Goal: Information Seeking & Learning: Learn about a topic

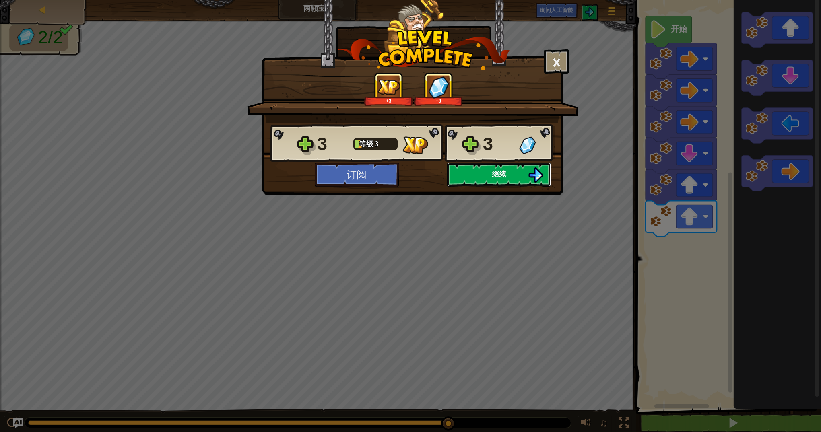
click at [520, 171] on button "继续" at bounding box center [499, 175] width 104 height 24
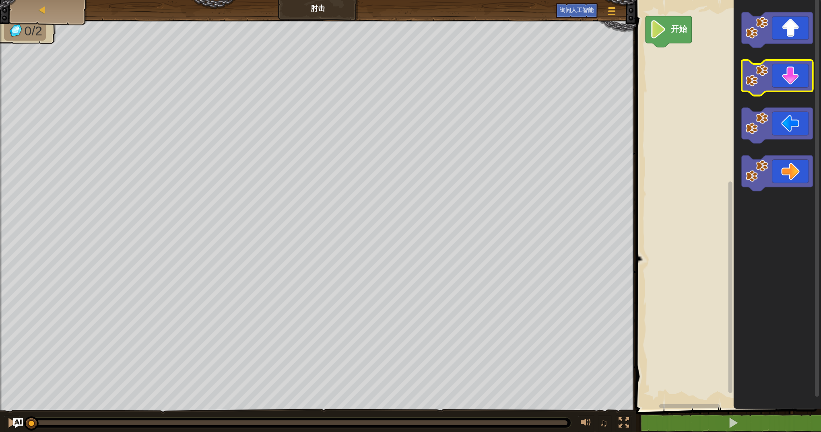
click at [784, 89] on icon "Blockly工作区" at bounding box center [776, 78] width 71 height 36
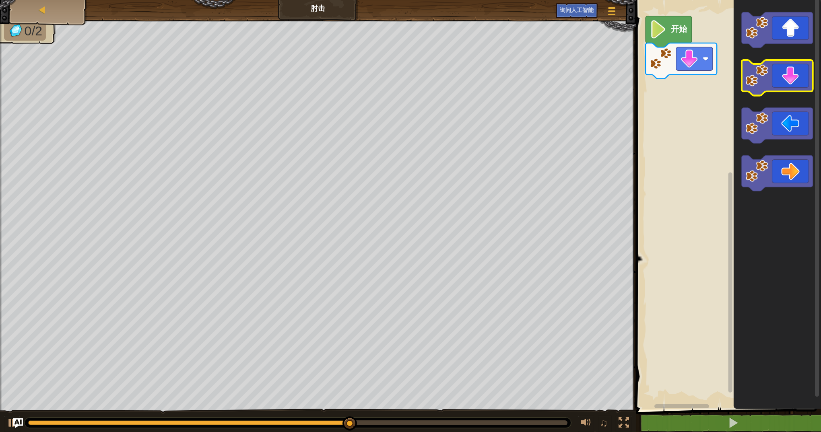
click at [784, 89] on icon "Blockly工作区" at bounding box center [776, 78] width 71 height 36
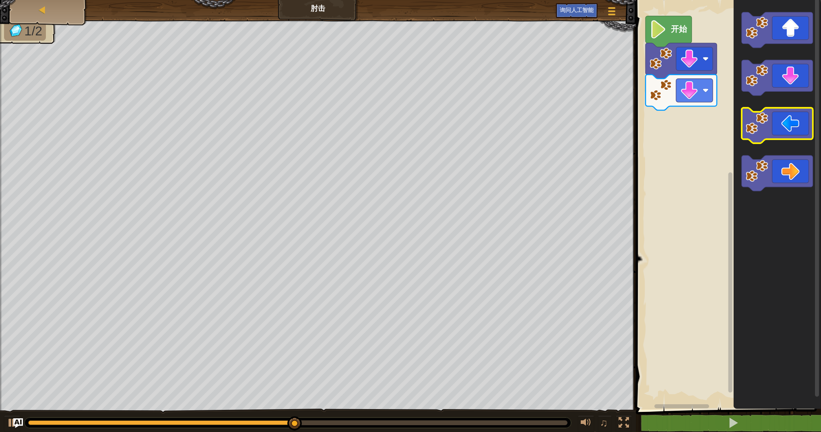
click at [785, 122] on icon "Blockly工作区" at bounding box center [776, 126] width 71 height 36
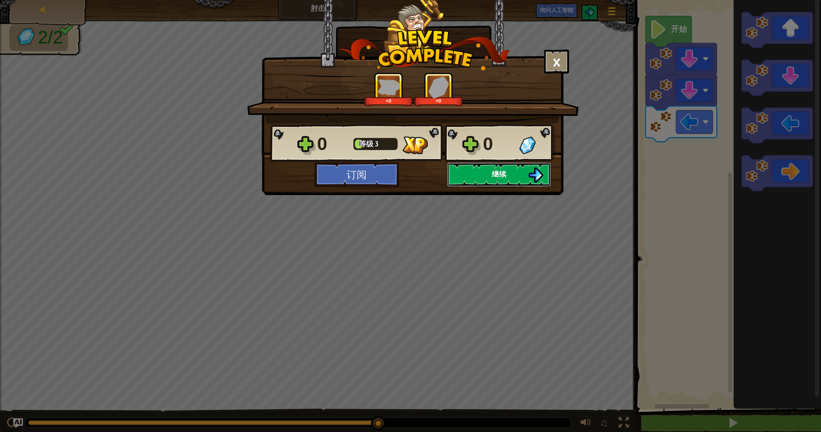
click at [480, 170] on button "继续" at bounding box center [499, 175] width 104 height 24
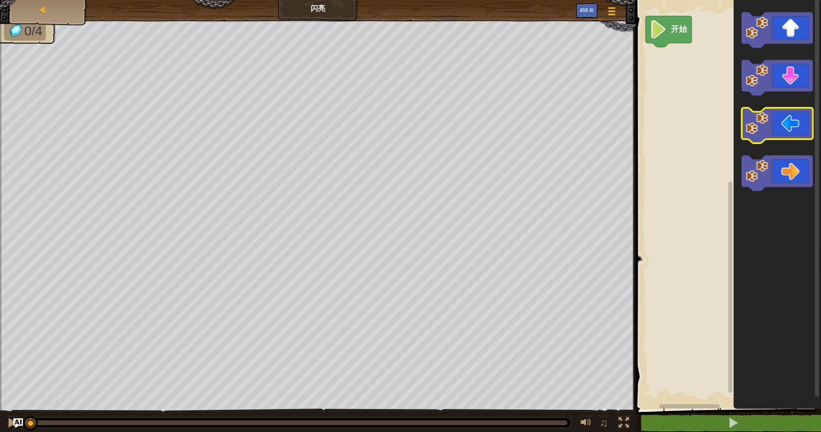
click at [778, 115] on icon "Blockly工作区" at bounding box center [776, 126] width 71 height 36
click at [778, 118] on icon "Blockly工作区" at bounding box center [776, 126] width 71 height 36
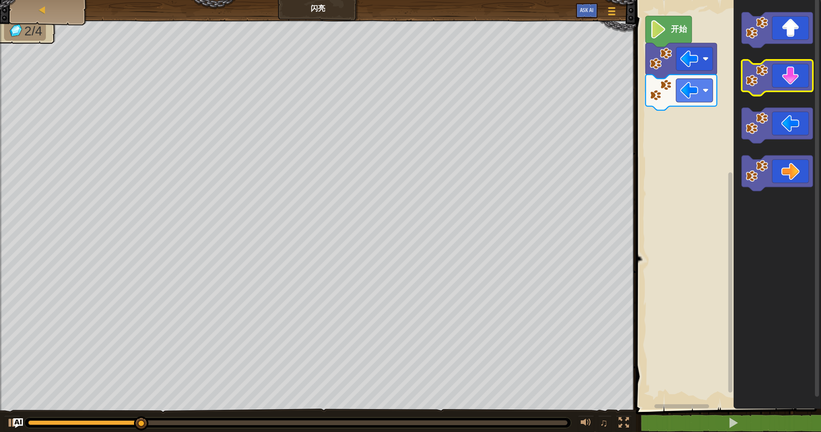
click at [786, 89] on icon "Blockly工作区" at bounding box center [776, 78] width 71 height 36
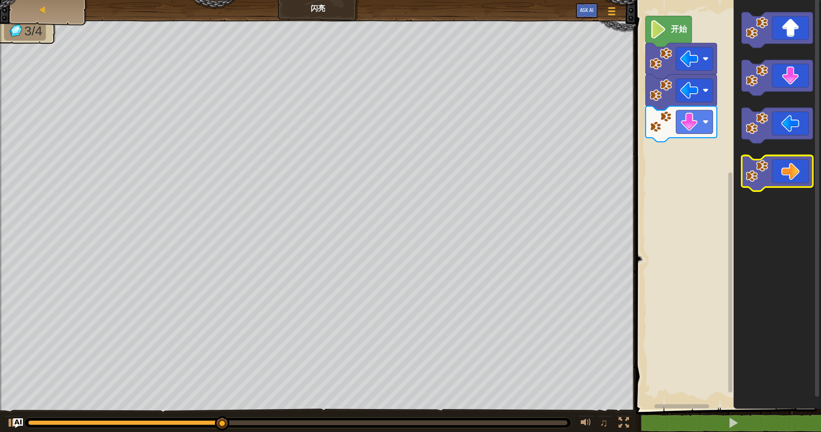
click at [792, 164] on icon "Blockly工作区" at bounding box center [776, 174] width 71 height 36
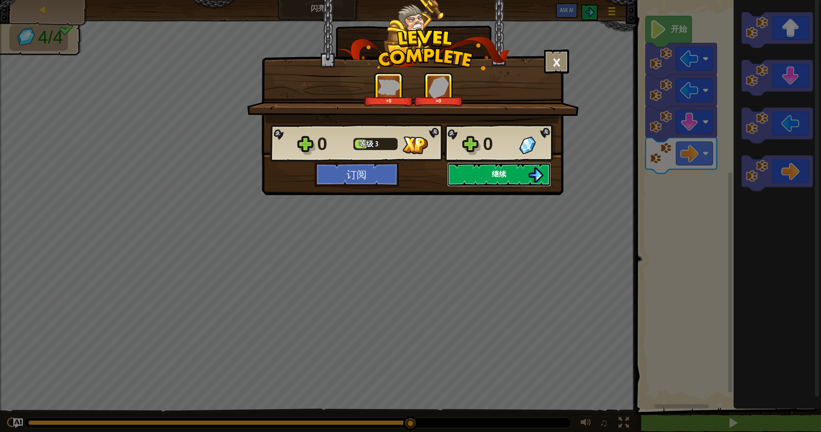
click at [531, 179] on img at bounding box center [535, 174] width 15 height 15
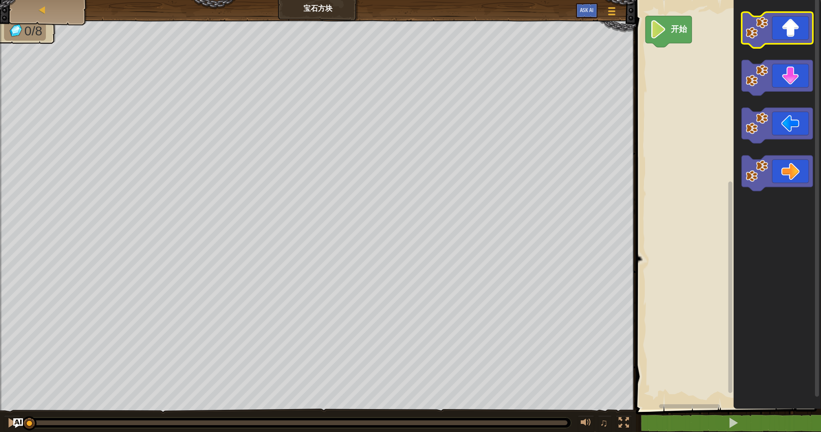
click at [778, 27] on icon "Blockly工作区" at bounding box center [776, 30] width 71 height 36
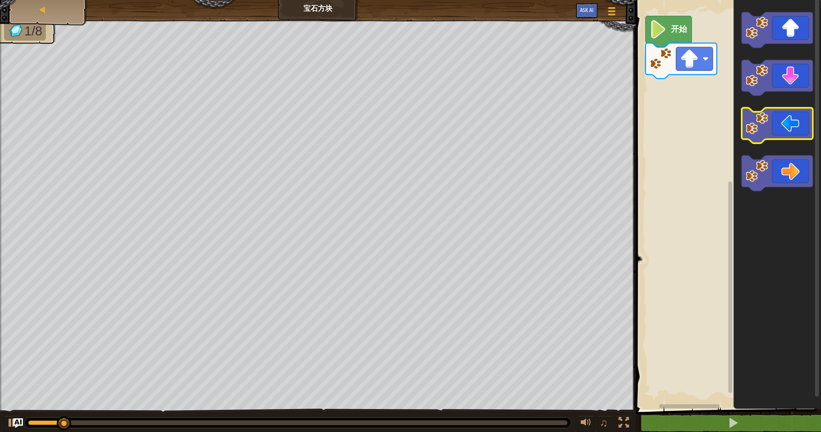
click at [793, 137] on icon "Blockly工作区" at bounding box center [776, 126] width 71 height 36
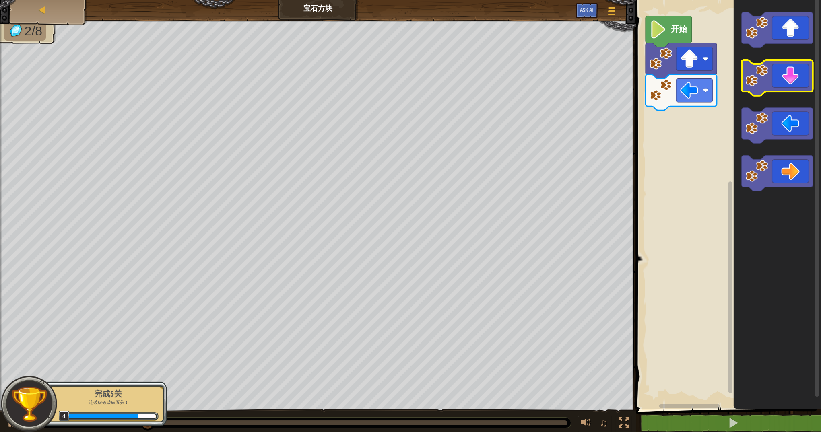
click at [785, 88] on icon "Blockly工作区" at bounding box center [776, 78] width 71 height 36
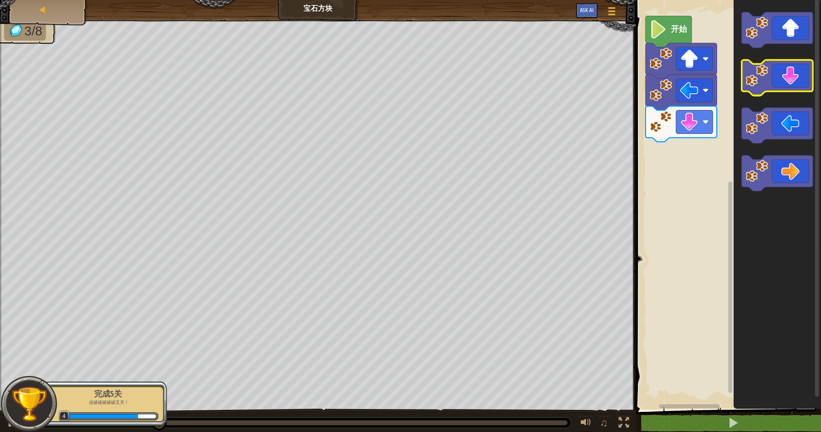
click at [785, 88] on icon "Blockly工作区" at bounding box center [776, 78] width 71 height 36
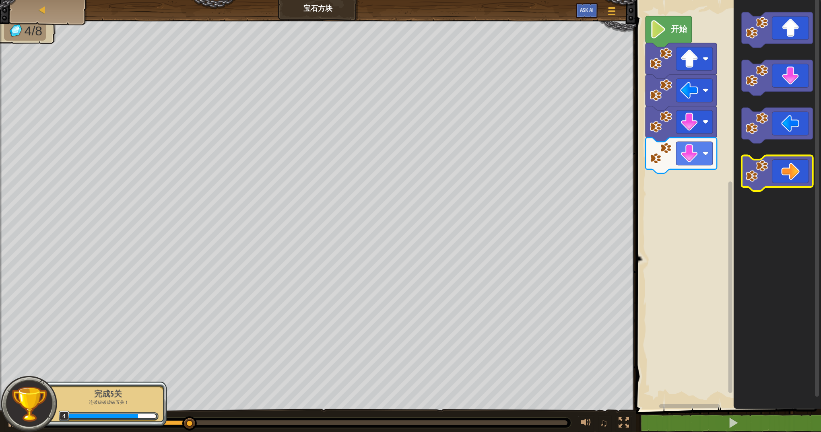
click at [792, 165] on icon "Blockly工作区" at bounding box center [776, 174] width 71 height 36
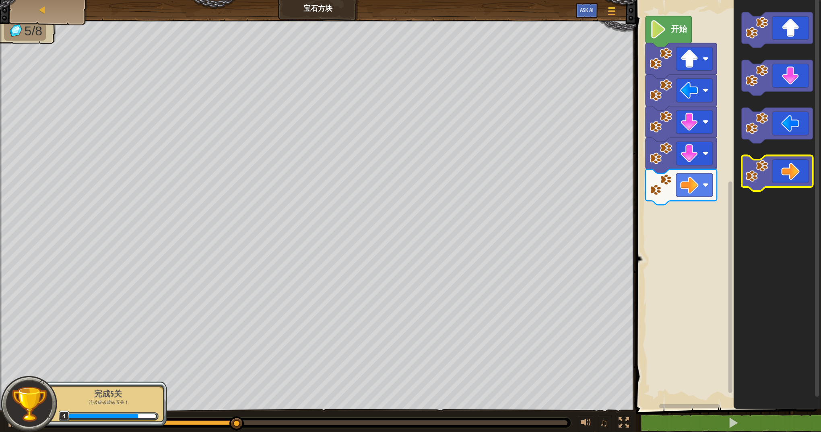
click at [792, 165] on icon "Blockly工作区" at bounding box center [776, 174] width 71 height 36
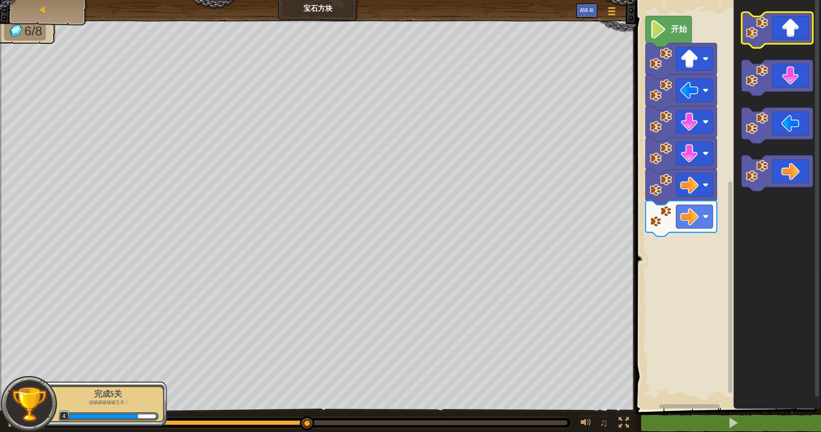
click at [782, 41] on icon "Blockly工作区" at bounding box center [776, 30] width 71 height 36
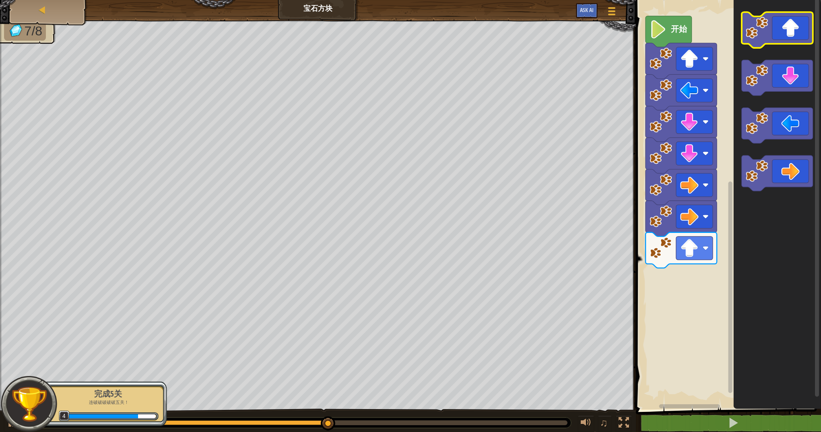
click at [782, 41] on icon "Blockly工作区" at bounding box center [776, 30] width 71 height 36
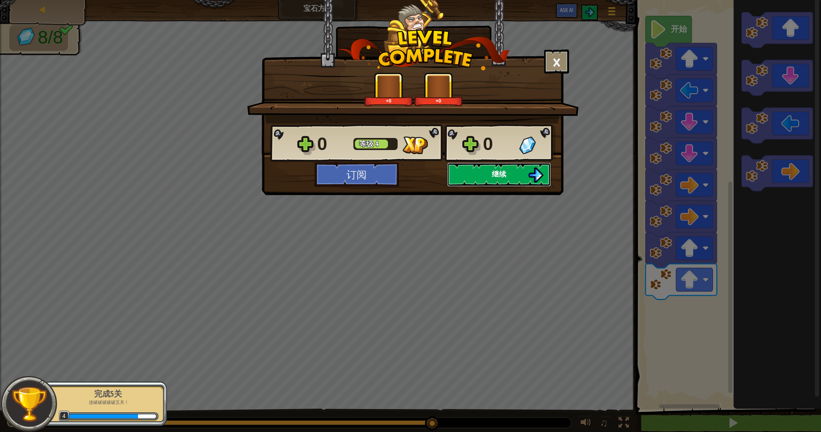
click at [509, 171] on button "继续" at bounding box center [499, 175] width 104 height 24
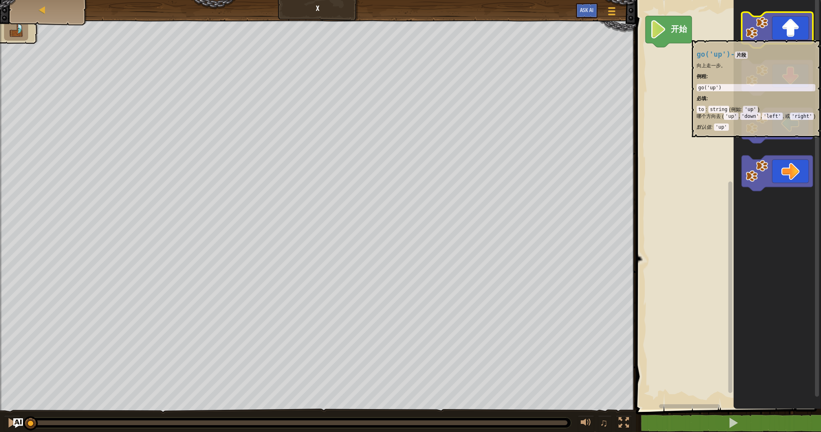
click at [789, 36] on icon "Blockly工作区" at bounding box center [776, 30] width 71 height 36
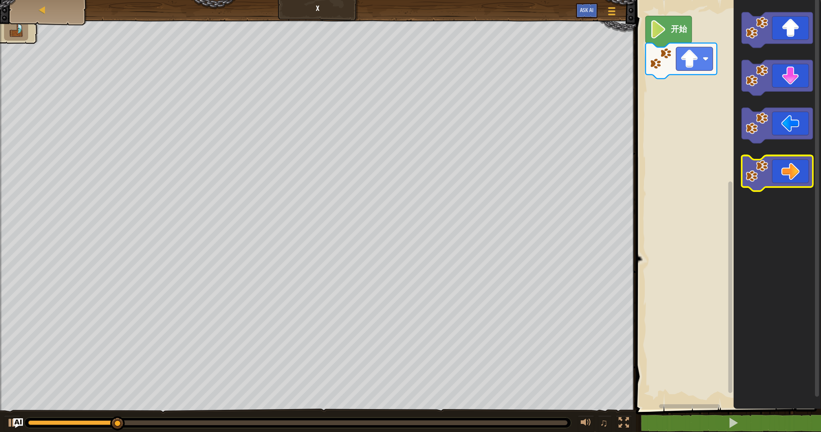
click at [783, 169] on icon "Blockly工作区" at bounding box center [776, 174] width 71 height 36
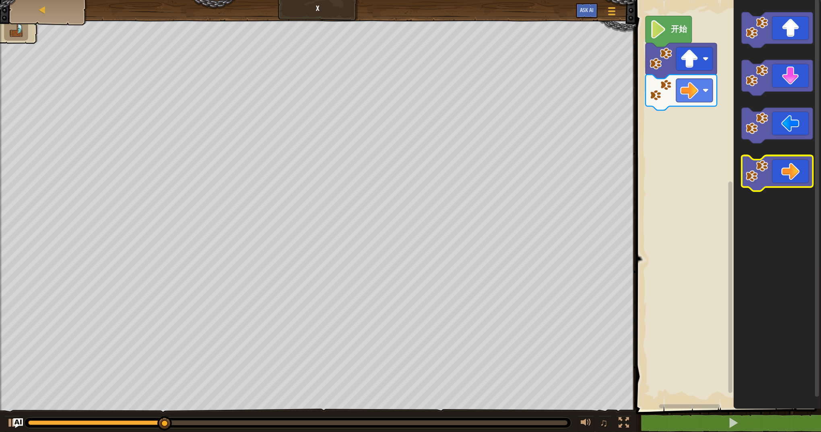
click at [783, 169] on icon "Blockly工作区" at bounding box center [776, 174] width 71 height 36
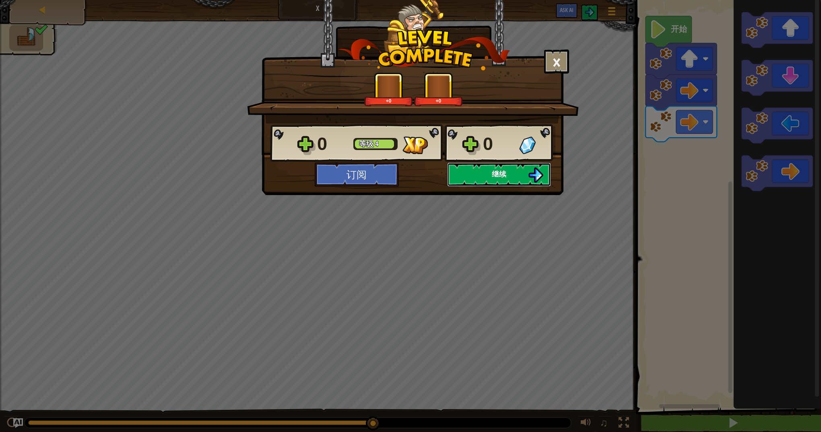
click at [500, 170] on span "继续" at bounding box center [499, 174] width 14 height 10
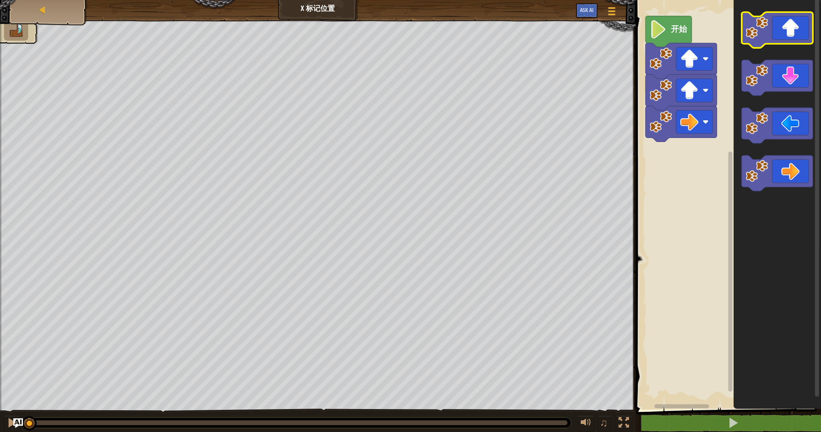
click at [790, 37] on icon "Blockly工作区" at bounding box center [776, 30] width 71 height 36
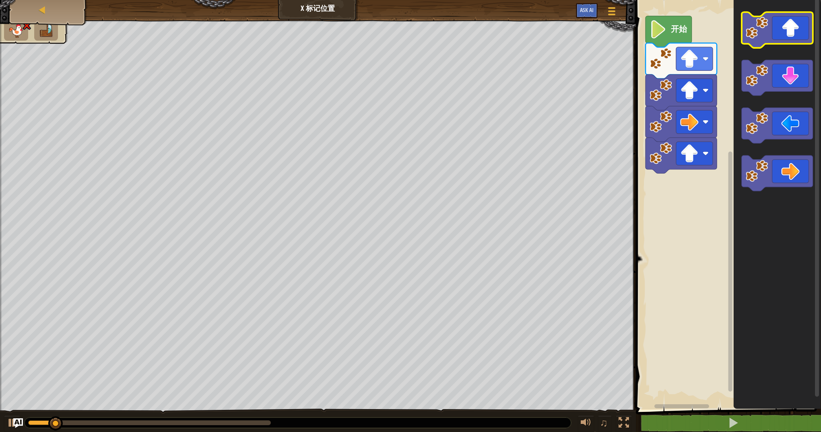
click at [790, 37] on icon "Blockly工作区" at bounding box center [776, 30] width 71 height 36
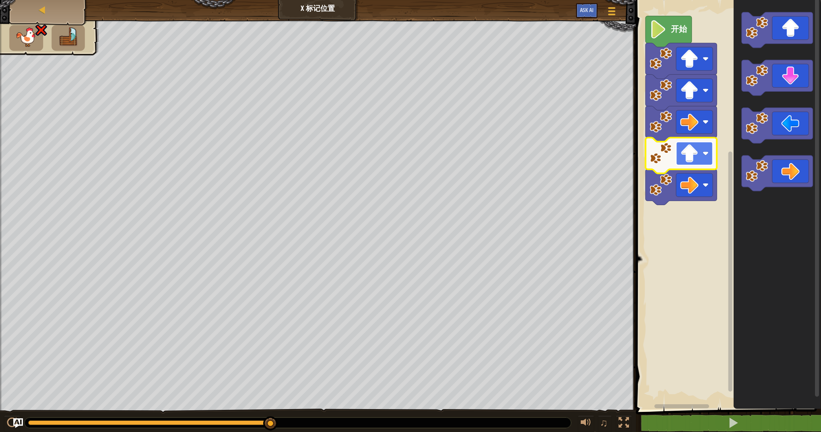
click at [702, 156] on rect "Blockly工作区" at bounding box center [694, 153] width 37 height 23
click at [700, 153] on rect "Blockly工作区" at bounding box center [694, 153] width 37 height 23
click at [769, 164] on icon "Blockly工作区" at bounding box center [776, 174] width 71 height 36
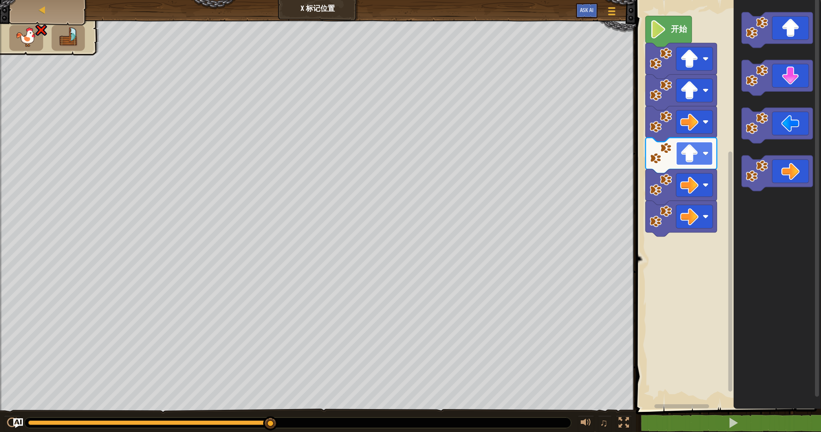
click at [699, 150] on rect "Blockly工作区" at bounding box center [694, 153] width 37 height 23
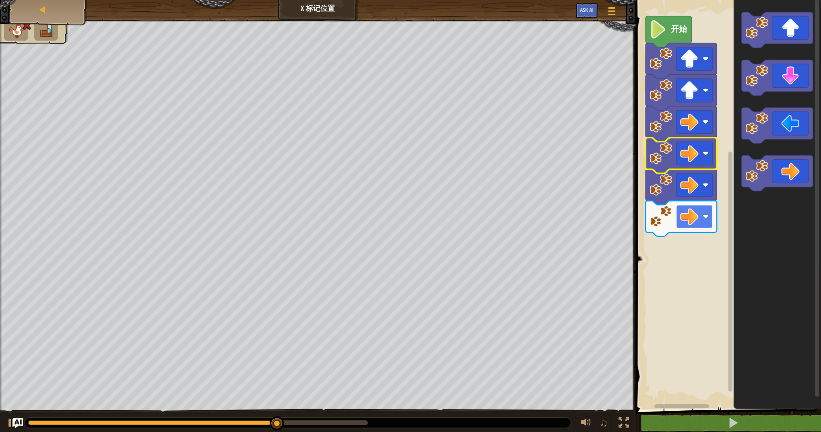
click at [705, 223] on rect "Blockly工作区" at bounding box center [694, 216] width 37 height 23
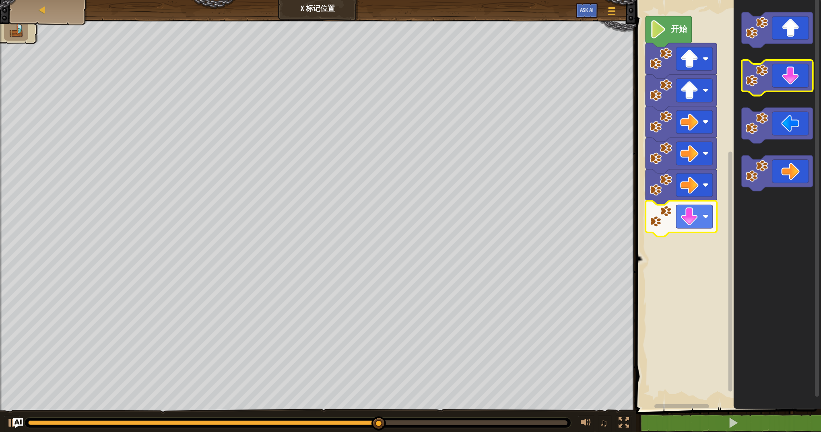
click at [786, 84] on icon "Blockly工作区" at bounding box center [776, 78] width 71 height 36
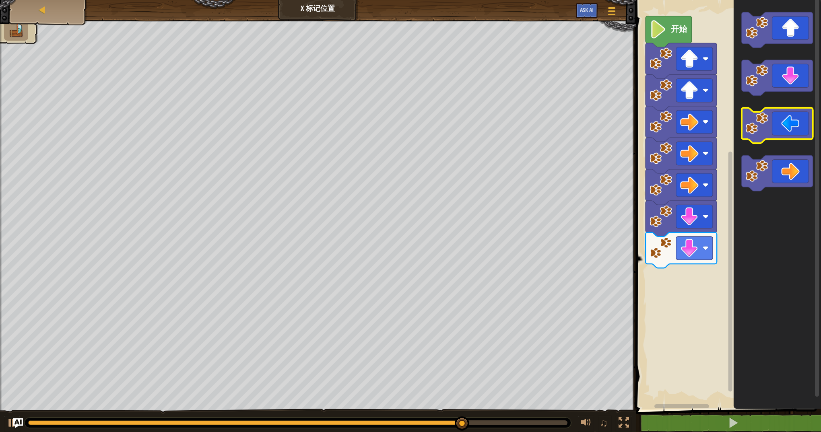
click at [788, 123] on icon "Blockly工作区" at bounding box center [776, 126] width 71 height 36
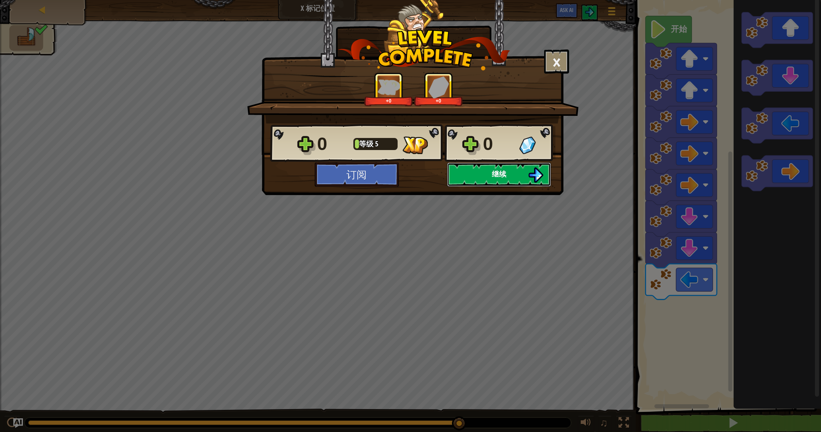
click at [480, 172] on button "继续" at bounding box center [499, 175] width 104 height 24
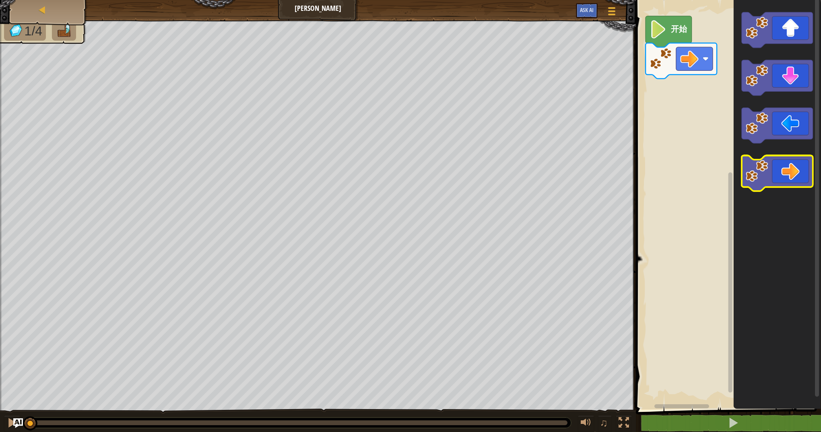
click at [791, 166] on icon "Blockly工作区" at bounding box center [776, 174] width 71 height 36
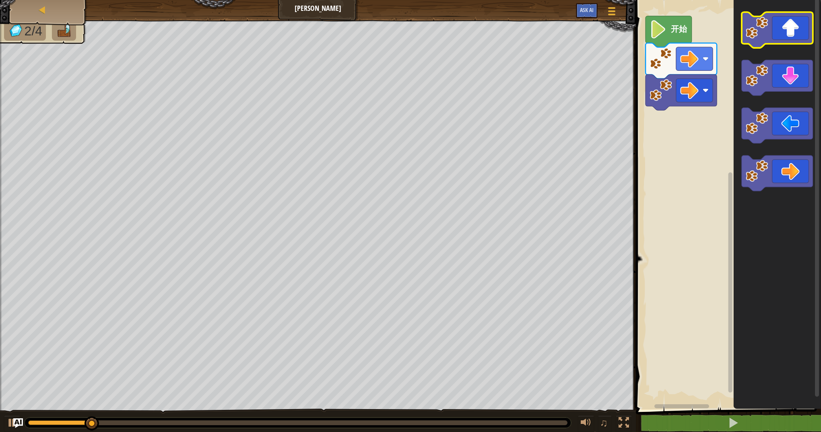
click at [797, 39] on icon "Blockly工作区" at bounding box center [776, 30] width 71 height 36
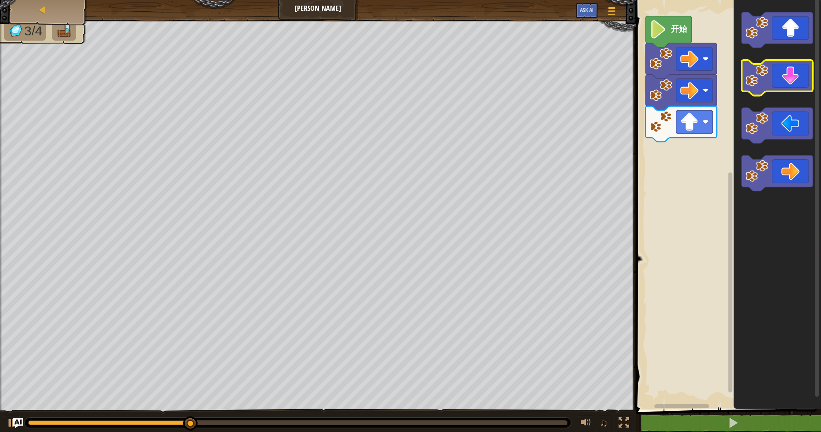
click at [787, 91] on icon "Blockly工作区" at bounding box center [776, 78] width 71 height 36
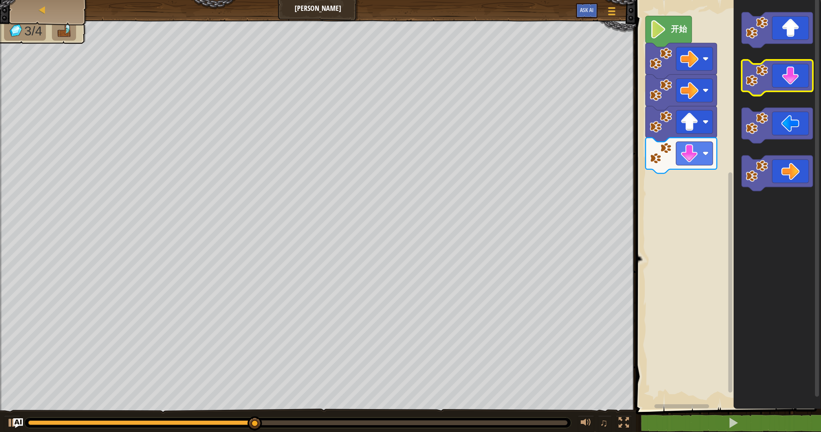
click at [787, 91] on icon "Blockly工作区" at bounding box center [776, 78] width 71 height 36
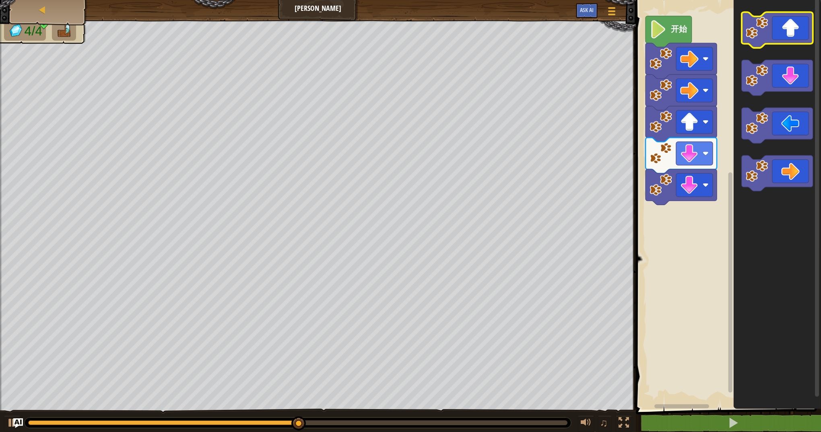
click at [790, 40] on icon "Blockly工作区" at bounding box center [776, 30] width 71 height 36
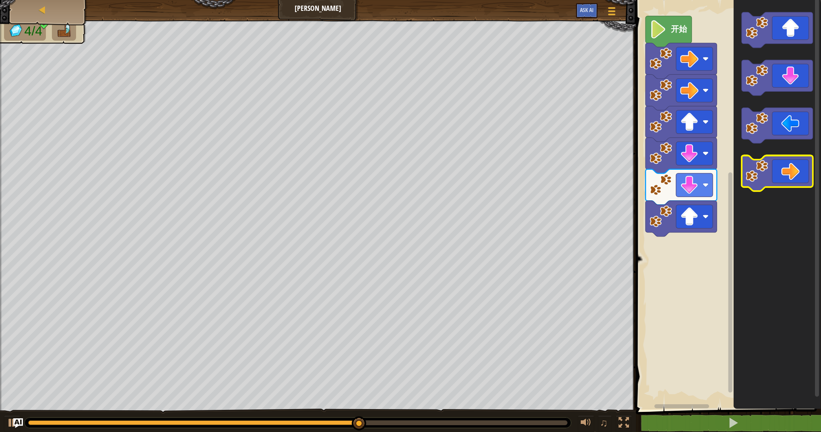
click at [789, 168] on icon "Blockly工作区" at bounding box center [776, 174] width 71 height 36
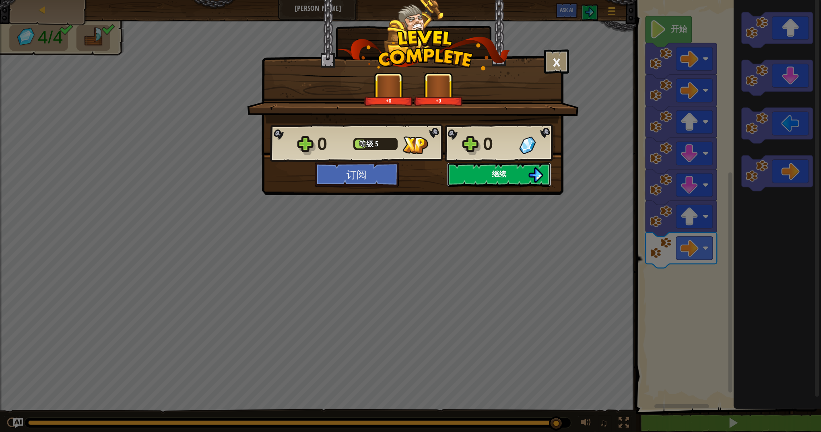
click at [494, 175] on span "继续" at bounding box center [499, 174] width 14 height 10
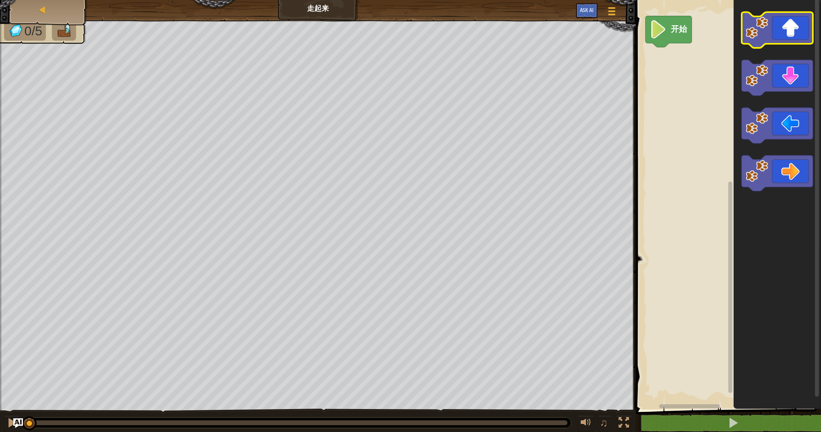
click at [788, 41] on icon "Blockly工作区" at bounding box center [776, 30] width 71 height 36
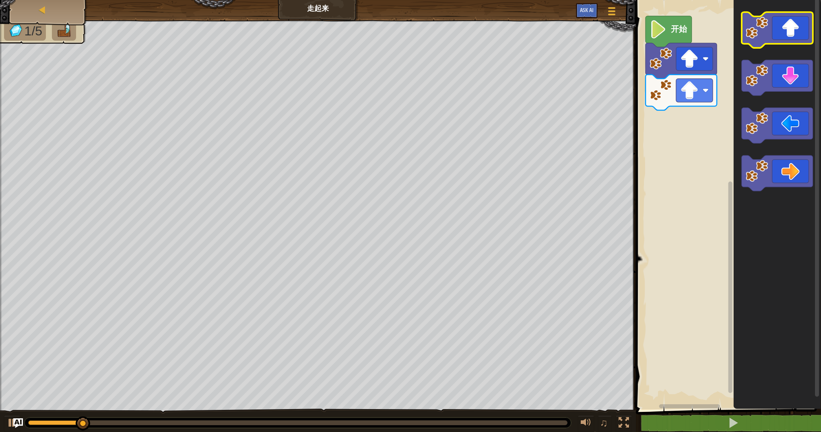
click at [788, 41] on icon "Blockly工作区" at bounding box center [776, 30] width 71 height 36
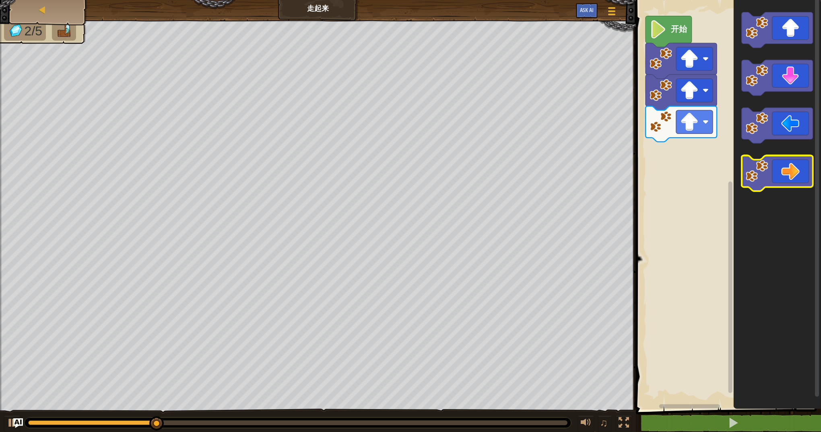
click at [785, 173] on icon "Blockly工作区" at bounding box center [776, 174] width 71 height 36
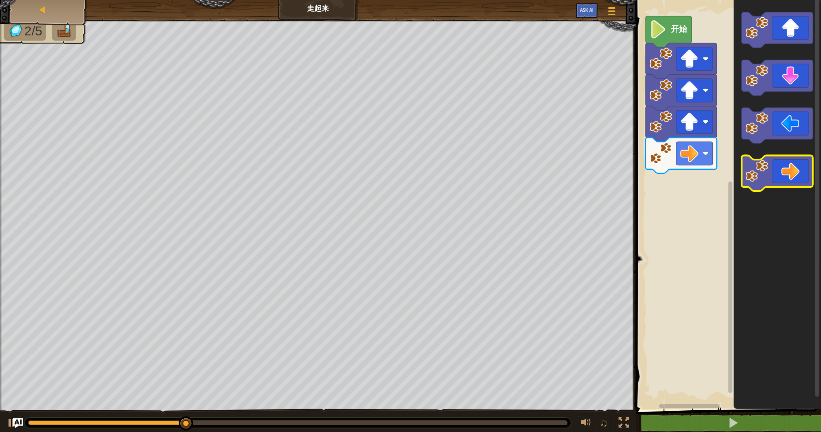
click at [785, 173] on icon "Blockly工作区" at bounding box center [776, 174] width 71 height 36
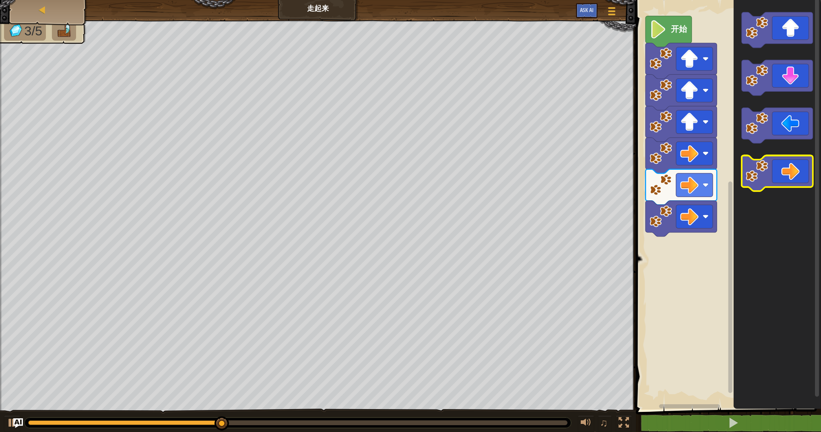
click at [785, 173] on icon "Blockly工作区" at bounding box center [776, 174] width 71 height 36
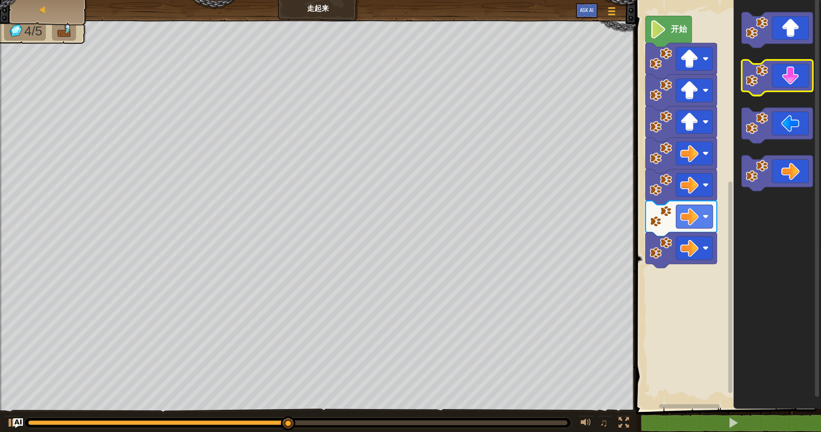
click at [787, 73] on icon "Blockly工作区" at bounding box center [776, 78] width 71 height 36
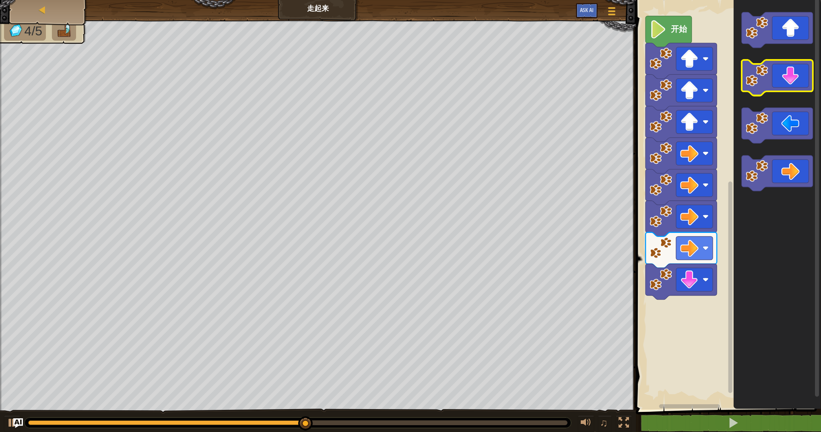
click at [787, 73] on icon "Blockly工作区" at bounding box center [776, 78] width 71 height 36
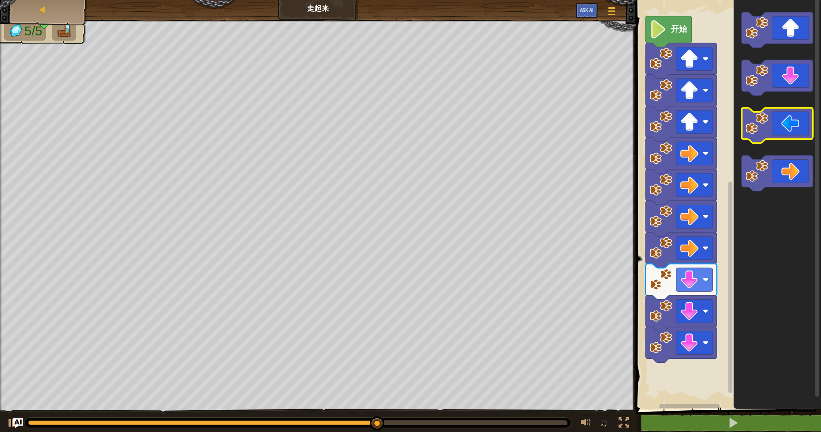
click at [788, 133] on icon "Blockly工作区" at bounding box center [776, 126] width 71 height 36
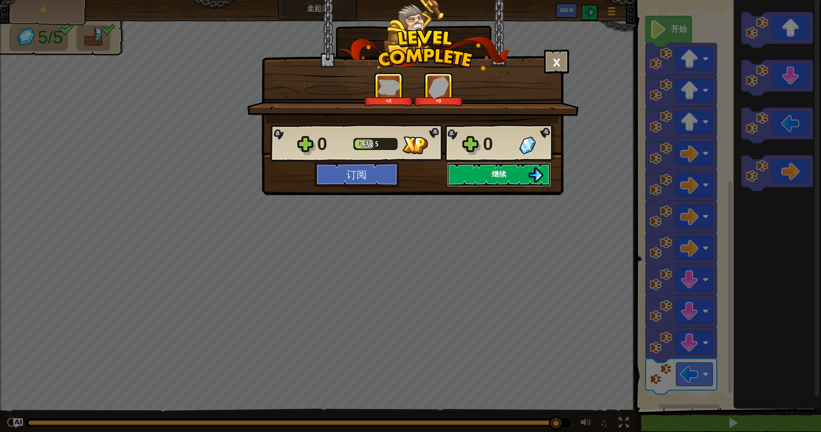
click at [517, 173] on button "继续" at bounding box center [499, 175] width 104 height 24
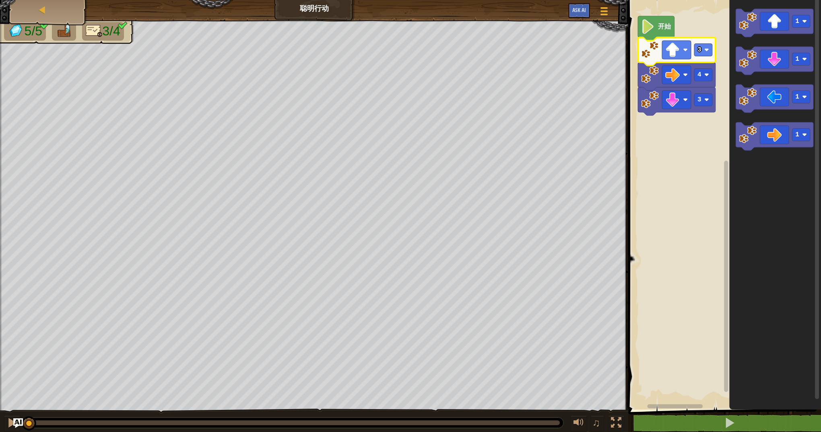
click at [700, 49] on text "3" at bounding box center [699, 49] width 4 height 7
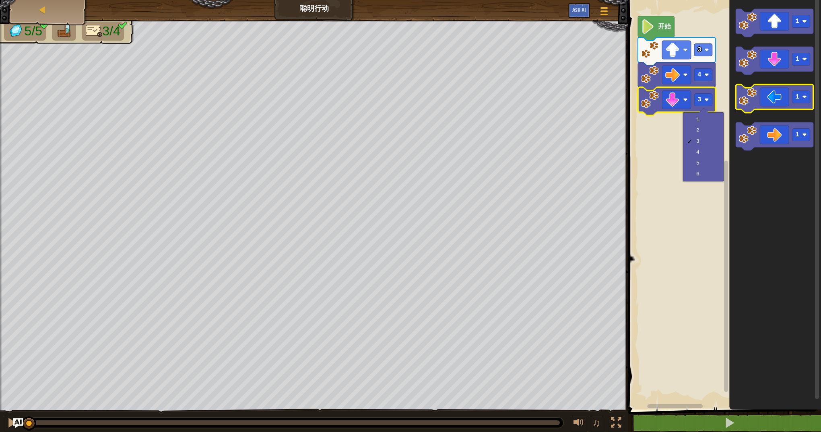
click at [779, 106] on icon "Blockly工作区" at bounding box center [774, 98] width 78 height 28
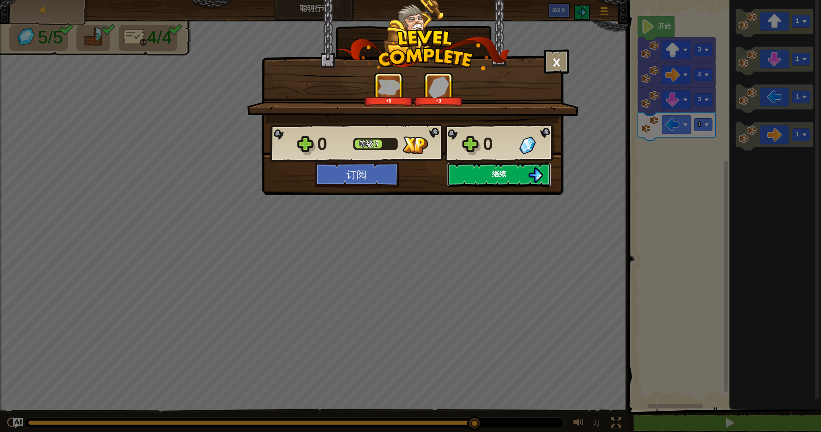
click at [472, 177] on button "继续" at bounding box center [499, 175] width 104 height 24
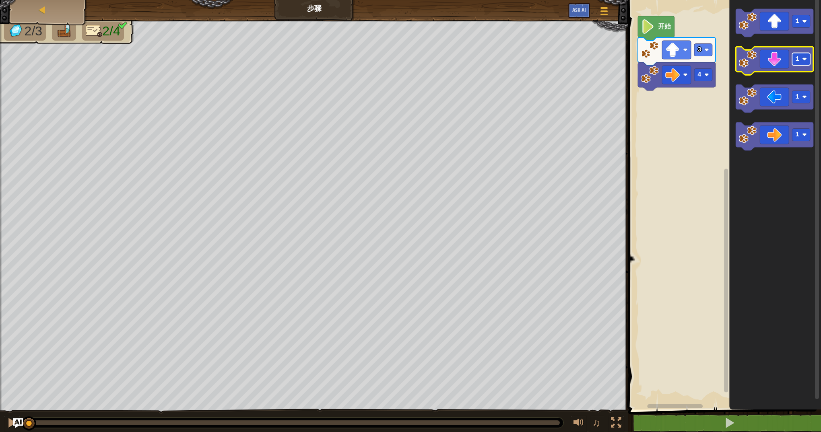
click at [807, 62] on rect "Blockly工作区" at bounding box center [801, 59] width 18 height 12
click at [783, 69] on icon "Blockly工作区" at bounding box center [774, 61] width 78 height 28
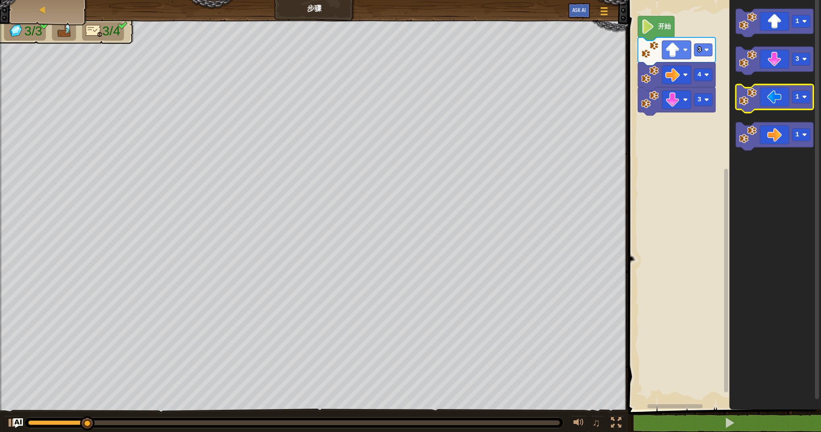
click at [778, 104] on icon "Blockly工作区" at bounding box center [774, 98] width 78 height 28
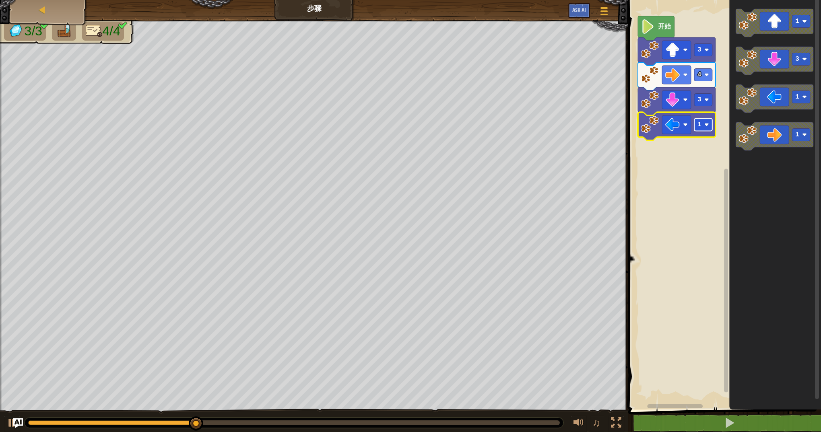
click at [708, 128] on rect "Blockly工作区" at bounding box center [703, 125] width 18 height 12
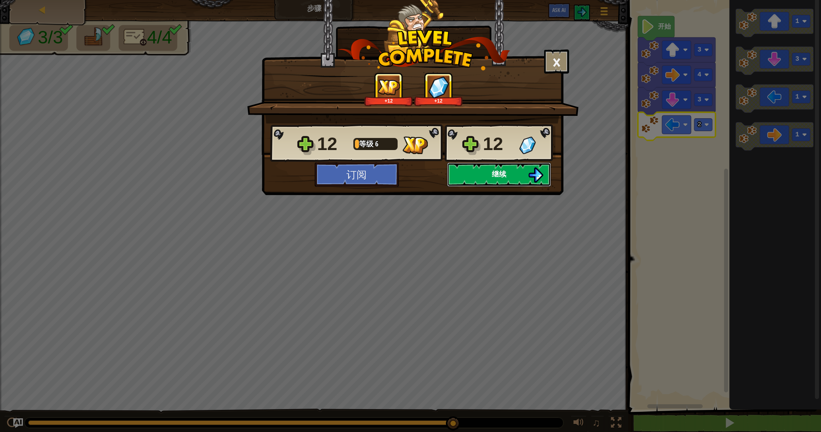
click at [517, 171] on button "继续" at bounding box center [499, 175] width 104 height 24
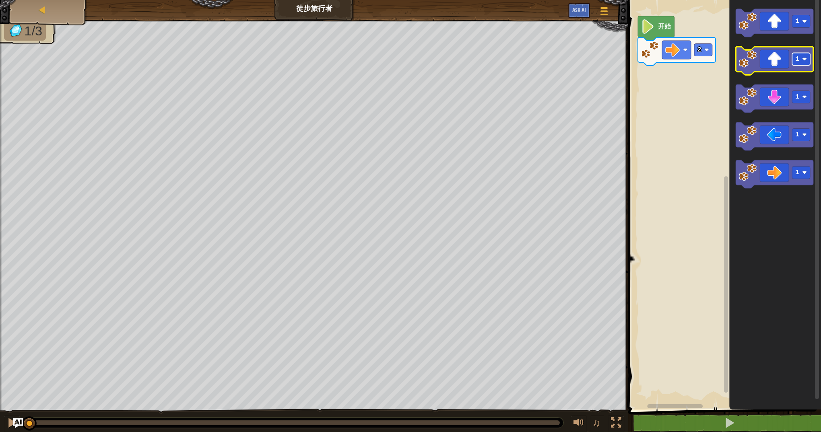
click at [796, 65] on rect "Blockly工作区" at bounding box center [801, 59] width 18 height 12
click at [779, 66] on icon "Blockly工作区" at bounding box center [774, 61] width 78 height 28
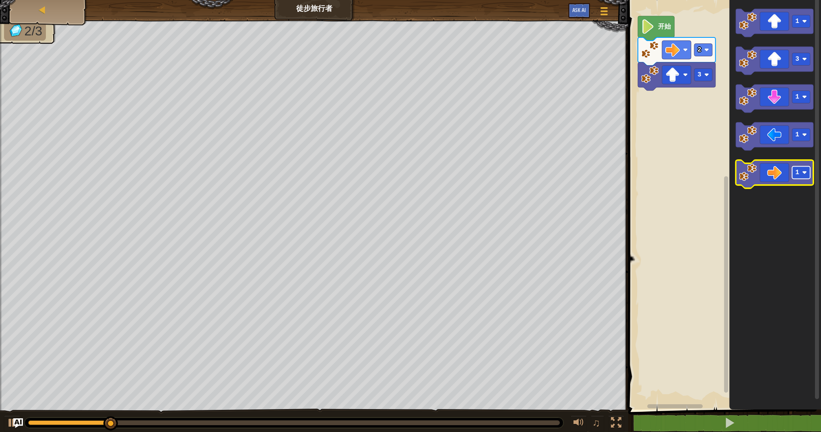
click at [803, 173] on image "Blockly工作区" at bounding box center [804, 172] width 5 height 5
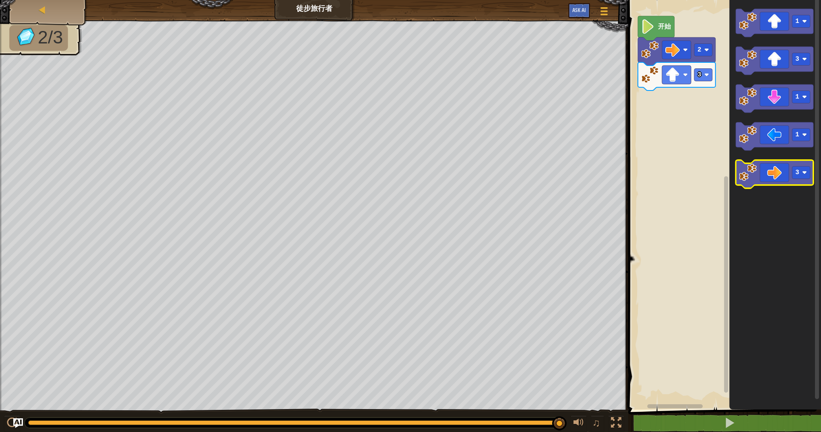
click at [766, 174] on icon "Blockly工作区" at bounding box center [774, 174] width 78 height 28
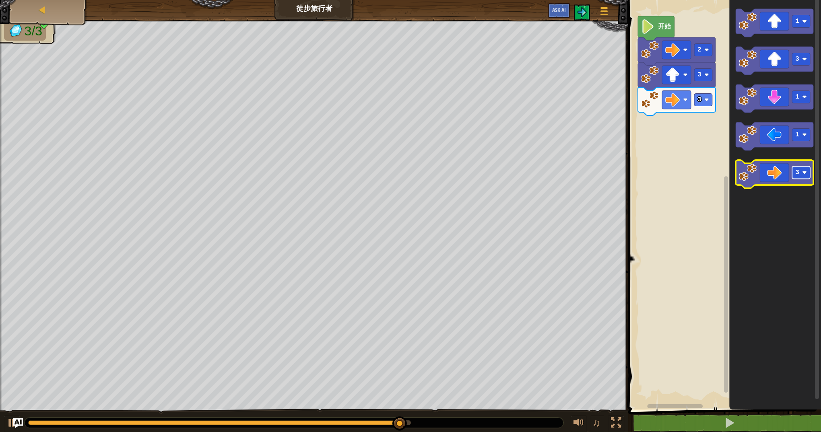
click at [800, 175] on rect "Blockly工作区" at bounding box center [801, 173] width 18 height 12
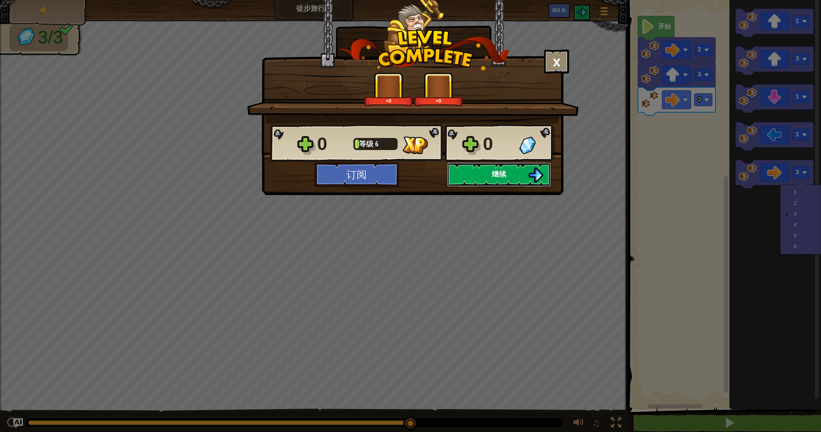
click at [485, 175] on button "继续" at bounding box center [499, 175] width 104 height 24
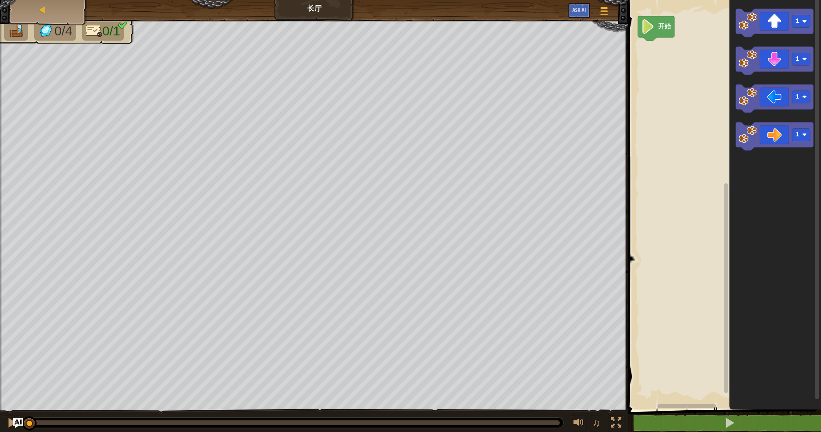
click at [108, 30] on span "0/1" at bounding box center [111, 31] width 18 height 14
click at [797, 132] on text "1" at bounding box center [797, 134] width 4 height 7
click at [762, 138] on icon "Blockly工作区" at bounding box center [774, 136] width 78 height 28
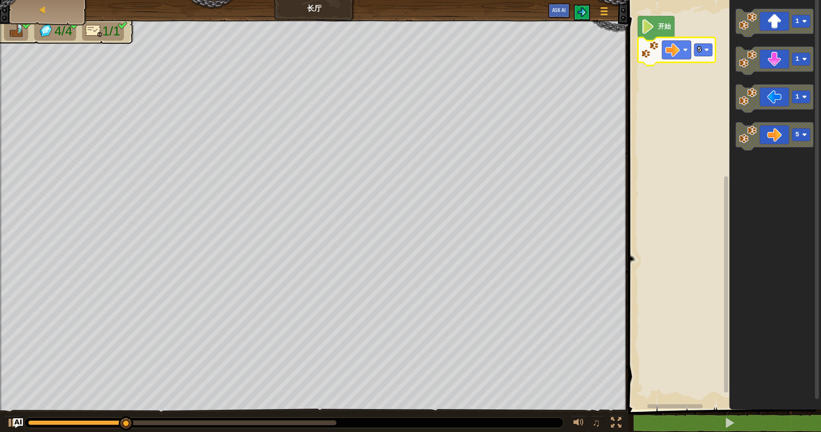
click at [706, 49] on image "Blockly工作区" at bounding box center [706, 49] width 5 height 5
click at [686, 50] on image "Blockly工作区" at bounding box center [685, 49] width 5 height 5
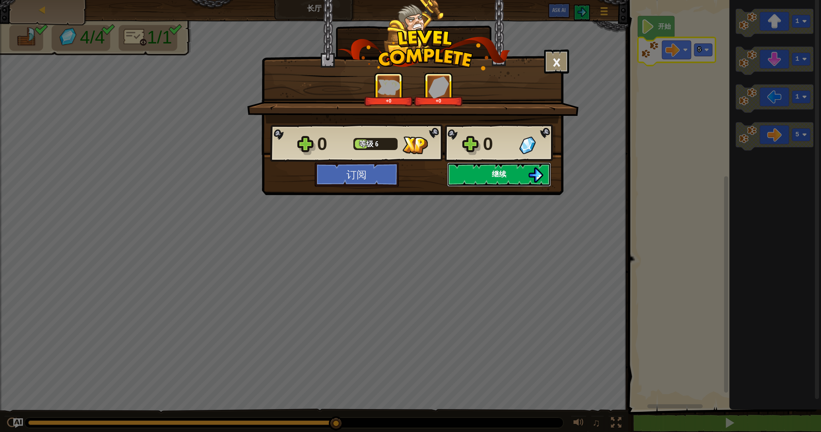
click at [515, 176] on button "继续" at bounding box center [499, 175] width 104 height 24
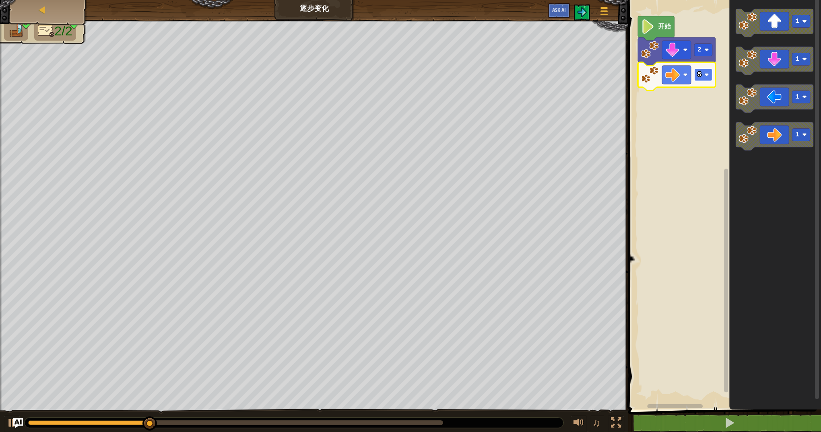
click at [708, 80] on rect "Blockly工作区" at bounding box center [703, 75] width 18 height 12
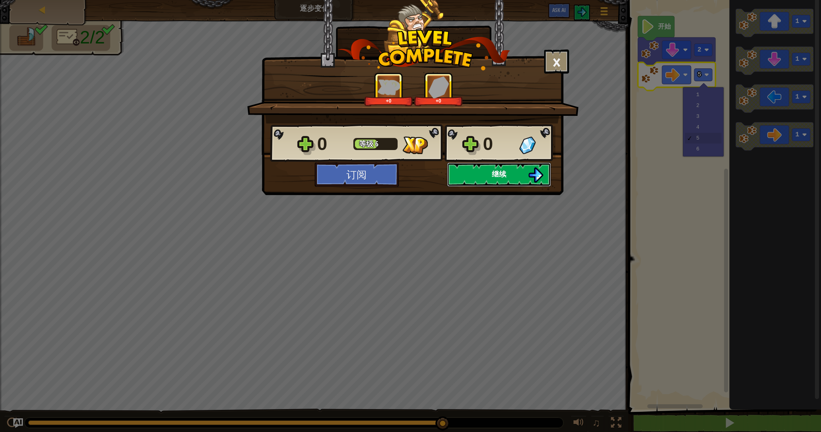
click at [512, 175] on button "继续" at bounding box center [499, 175] width 104 height 24
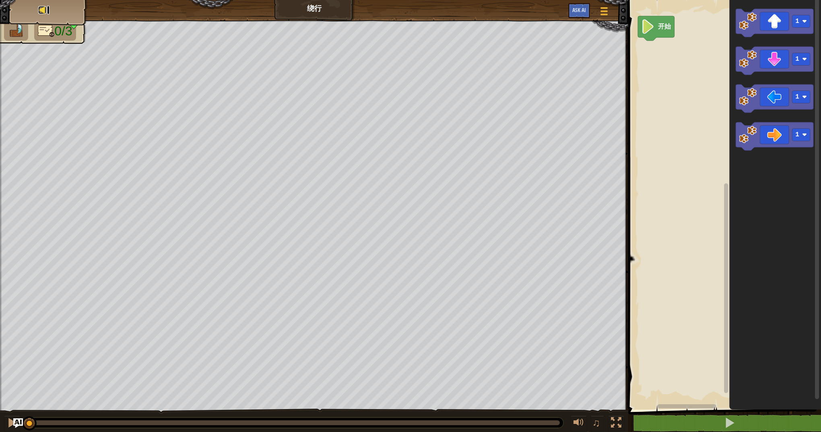
click at [42, 10] on div at bounding box center [42, 10] width 8 height 8
select select "zh-HANS"
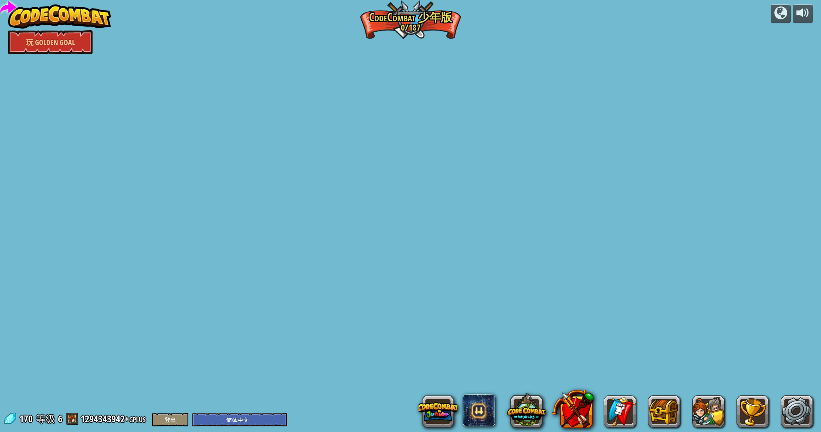
select select "zh-HANS"
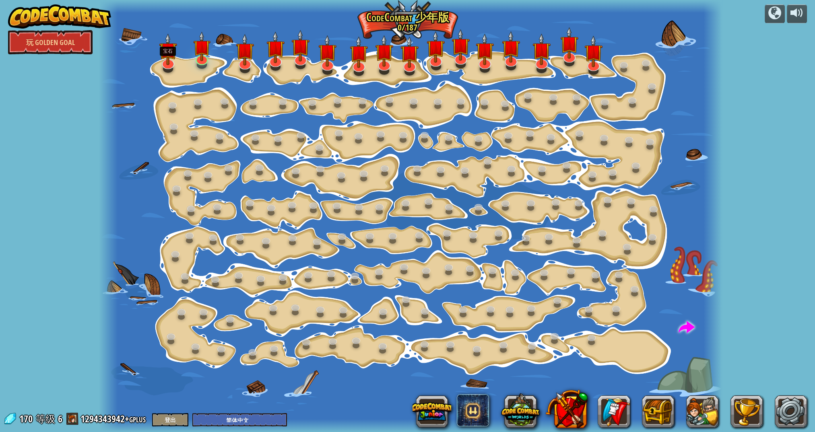
select select "zh-HANS"
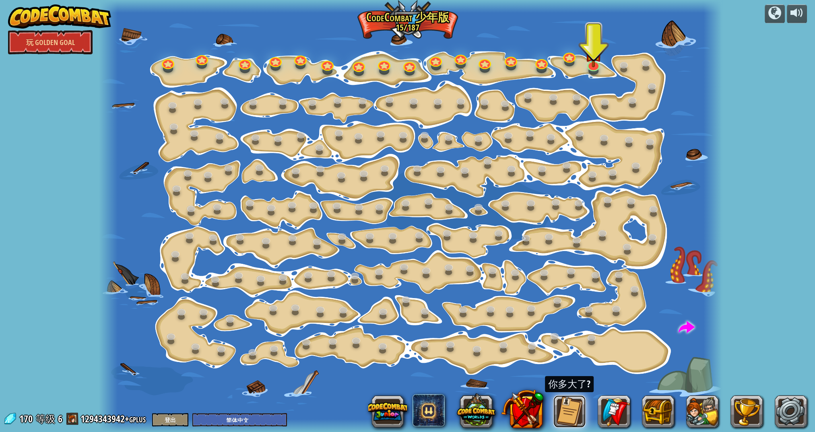
click at [560, 406] on button at bounding box center [569, 411] width 32 height 32
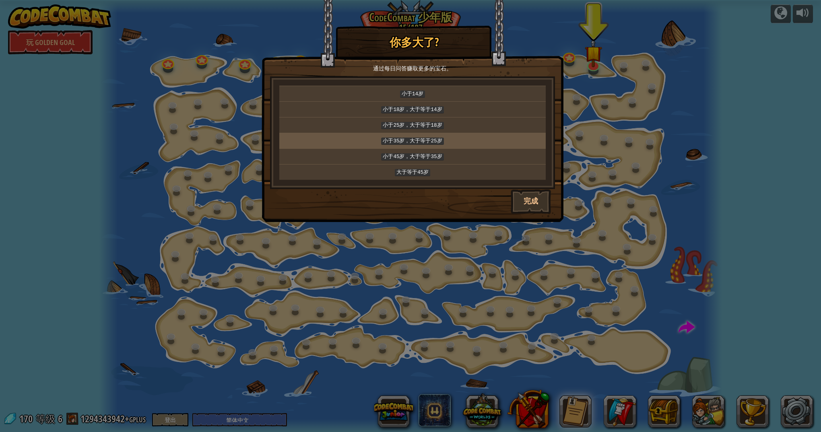
click at [422, 139] on code "小于35岁，大于等于25岁" at bounding box center [412, 141] width 62 height 7
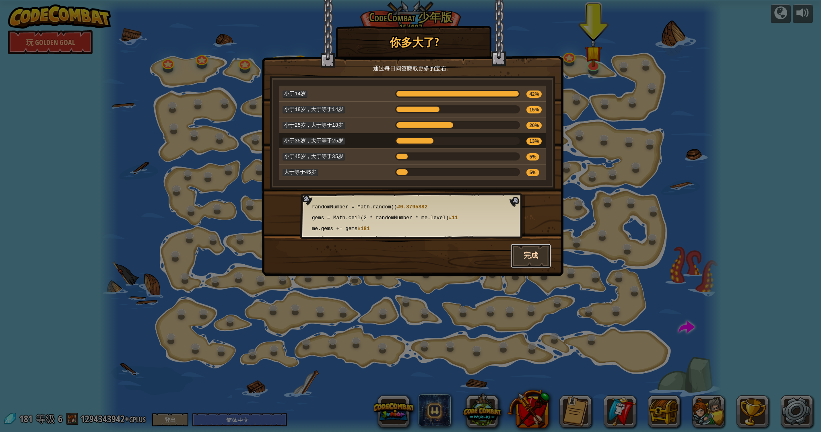
click at [531, 250] on button "完成" at bounding box center [531, 256] width 40 height 24
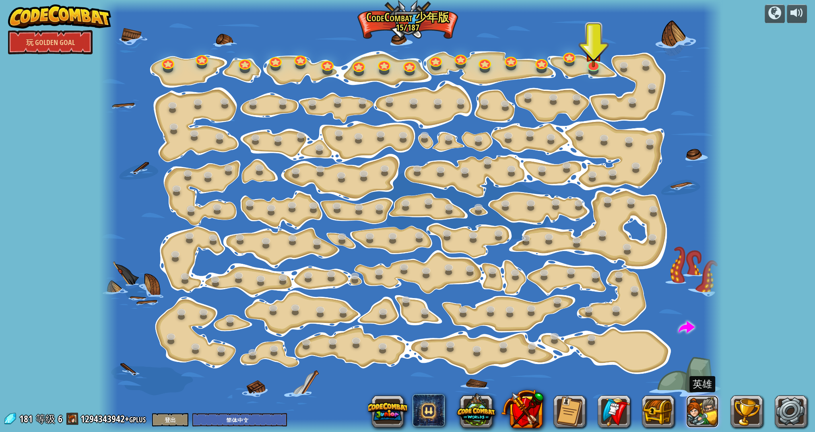
click at [694, 411] on button at bounding box center [702, 411] width 32 height 32
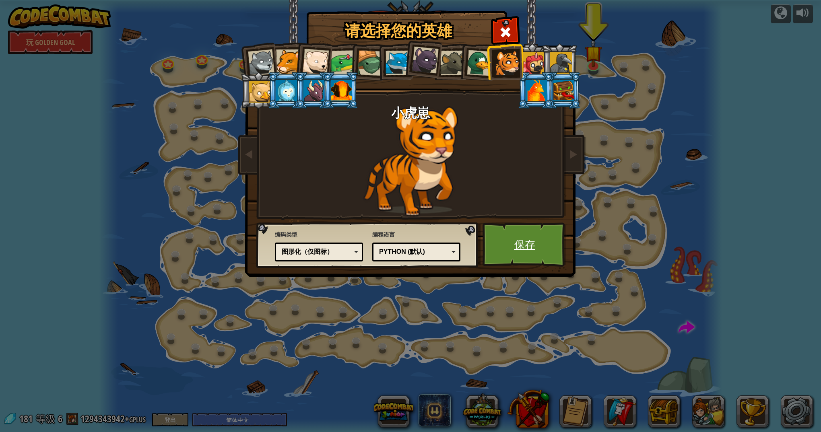
click at [539, 256] on link "保存" at bounding box center [524, 244] width 84 height 44
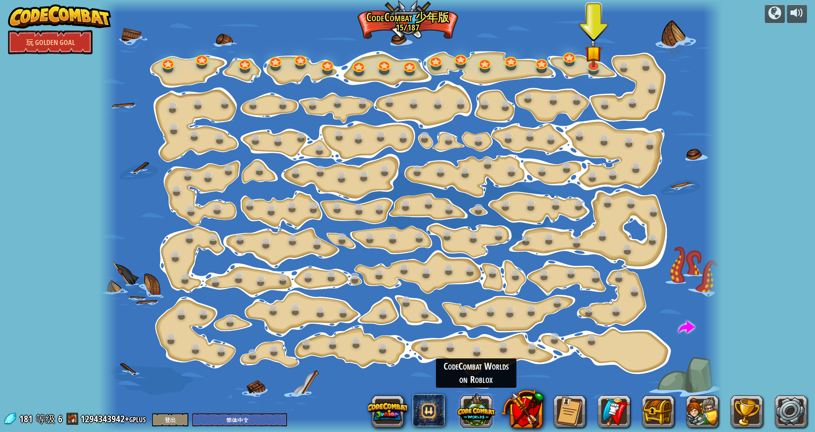
click at [473, 410] on button at bounding box center [476, 410] width 39 height 39
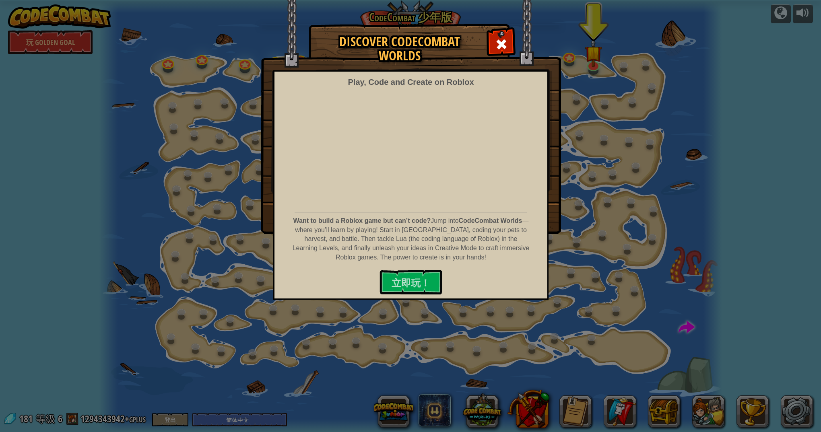
drag, startPoint x: 500, startPoint y: 42, endPoint x: 628, endPoint y: 20, distance: 129.1
click at [500, 42] on span at bounding box center [501, 44] width 13 height 13
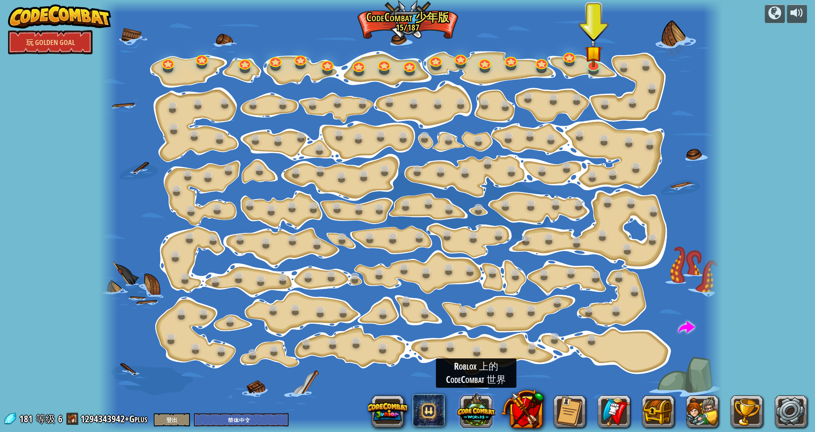
click at [475, 414] on button at bounding box center [476, 410] width 39 height 39
